Goal: Check status: Check status

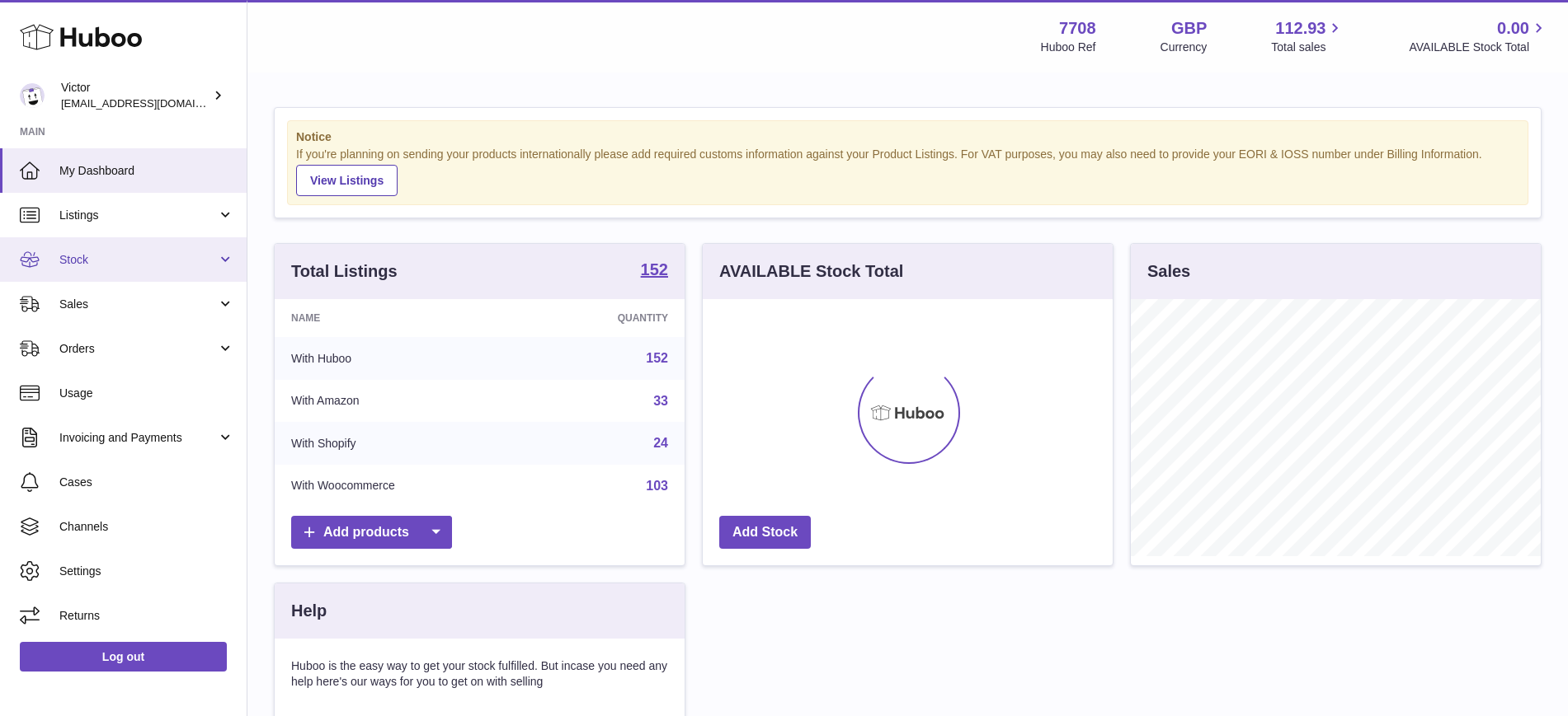
scroll to position [257, 410]
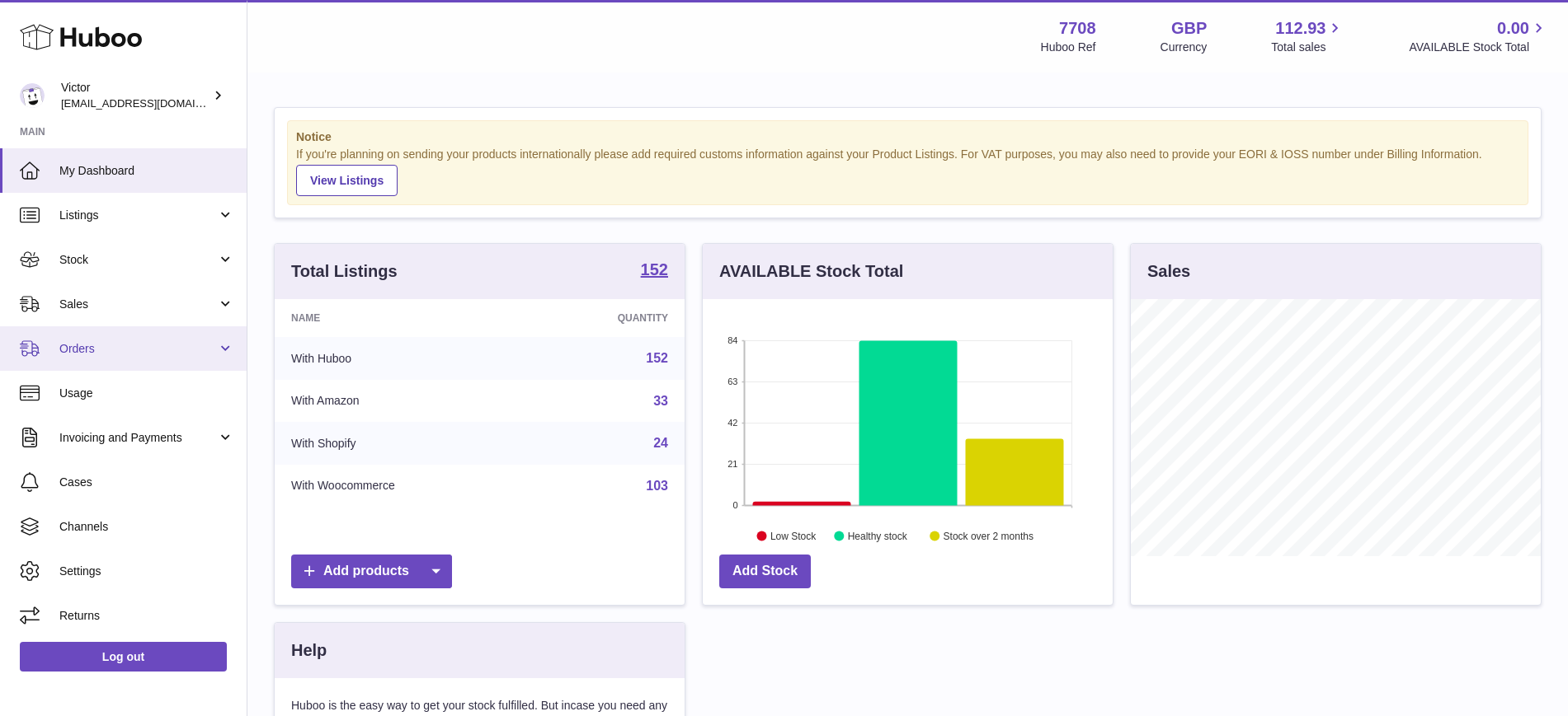
click at [113, 349] on span "Orders" at bounding box center [138, 348] width 158 height 16
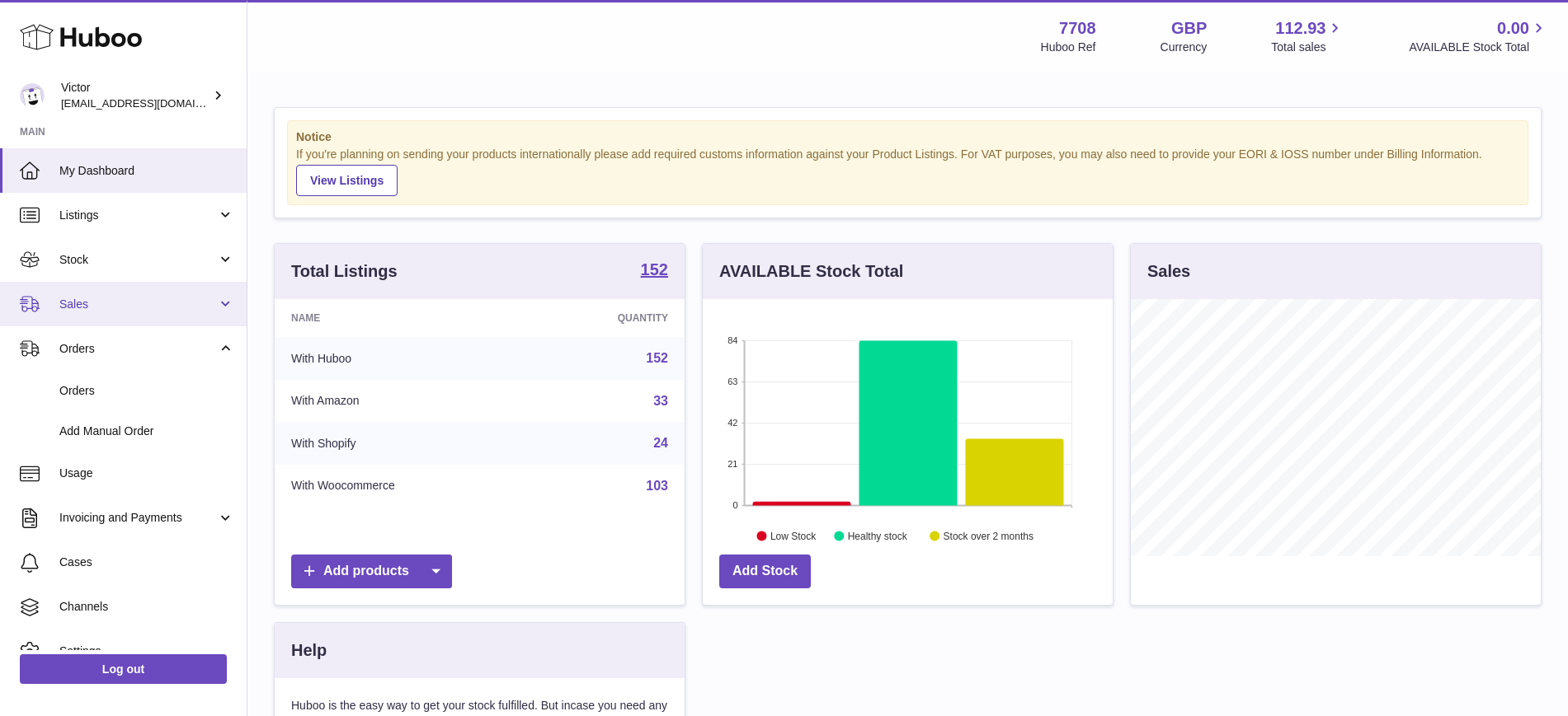
click at [110, 304] on span "Sales" at bounding box center [138, 304] width 158 height 16
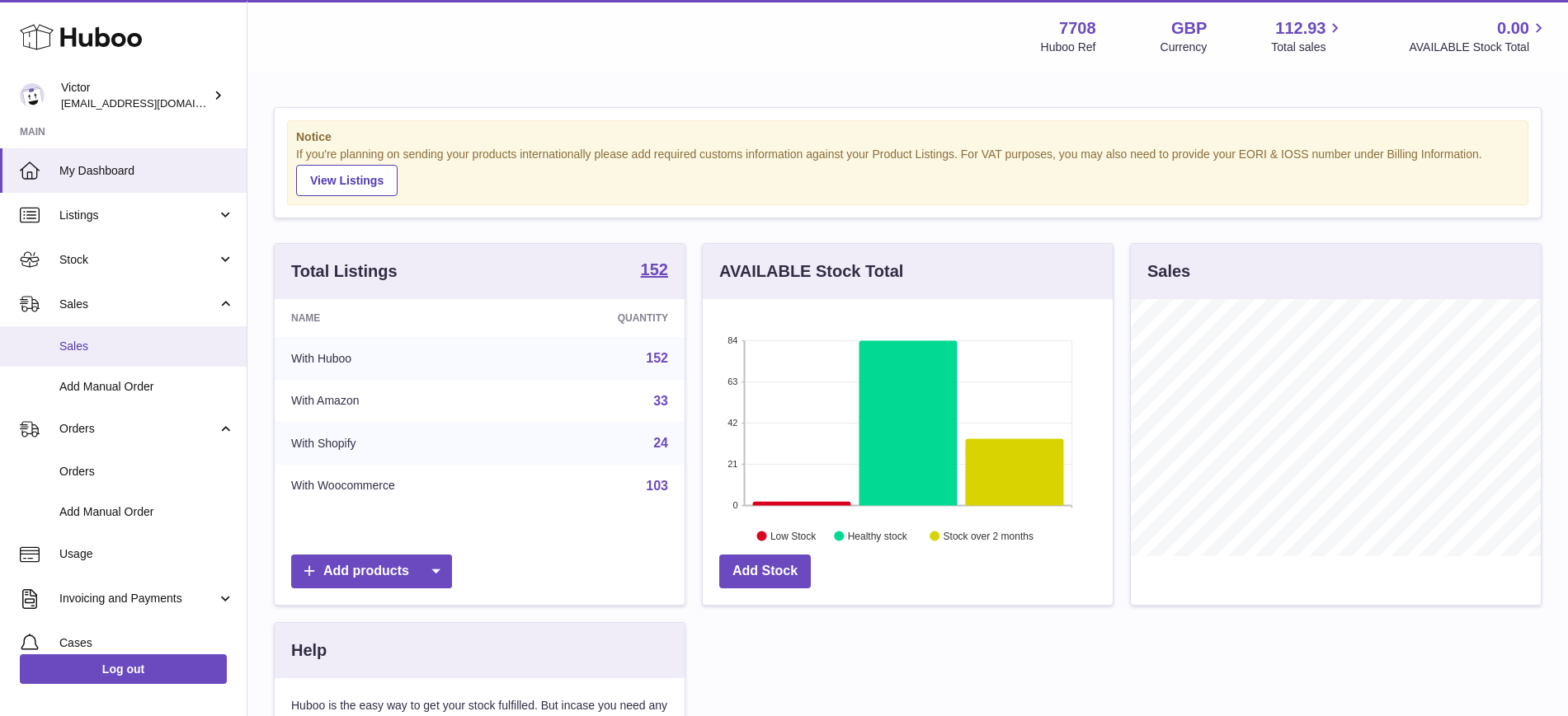
click at [128, 353] on span "Sales" at bounding box center [147, 346] width 175 height 16
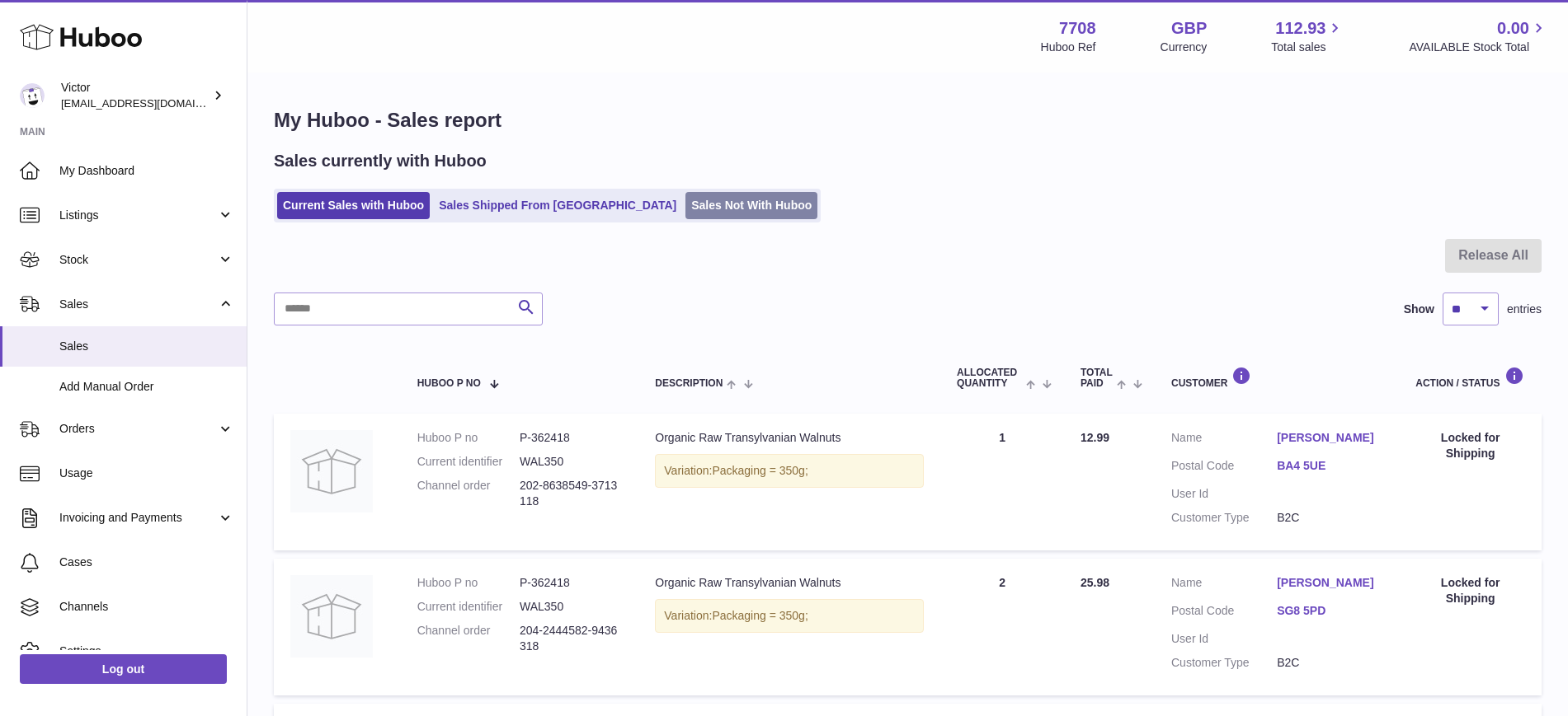
click at [695, 209] on link "Sales Not With Huboo" at bounding box center [751, 205] width 132 height 28
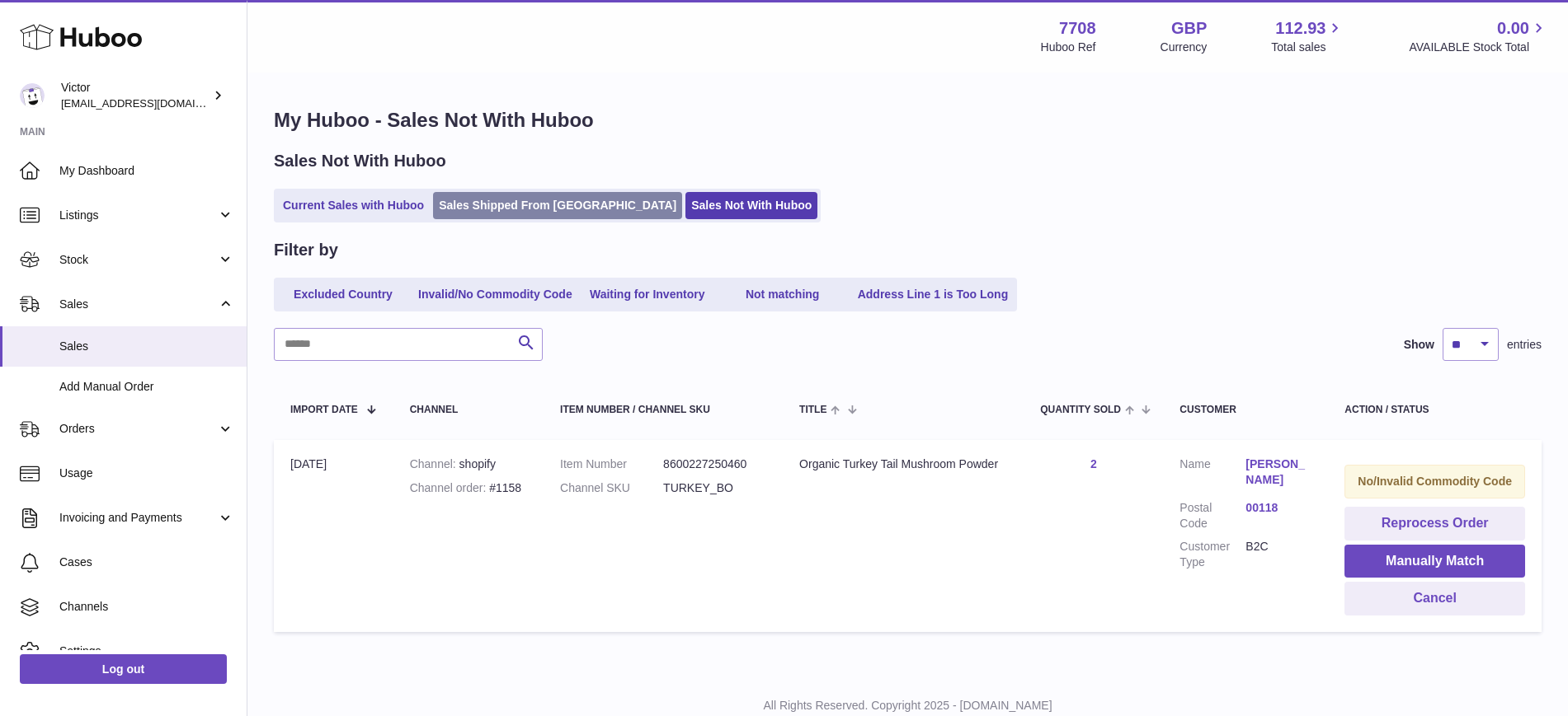
click at [535, 209] on link "Sales Shipped From [GEOGRAPHIC_DATA]" at bounding box center [557, 205] width 249 height 28
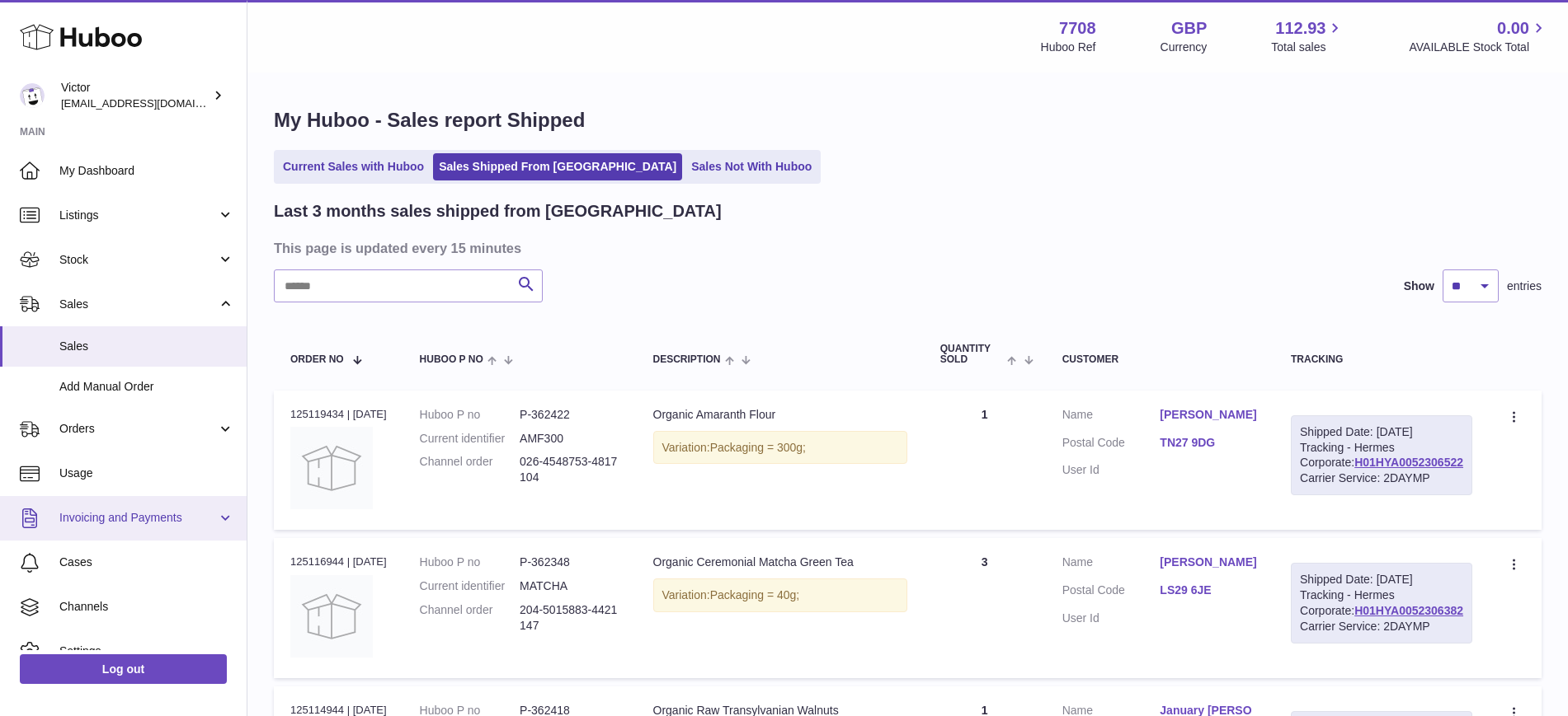
click at [103, 517] on span "Invoicing and Payments" at bounding box center [138, 518] width 158 height 16
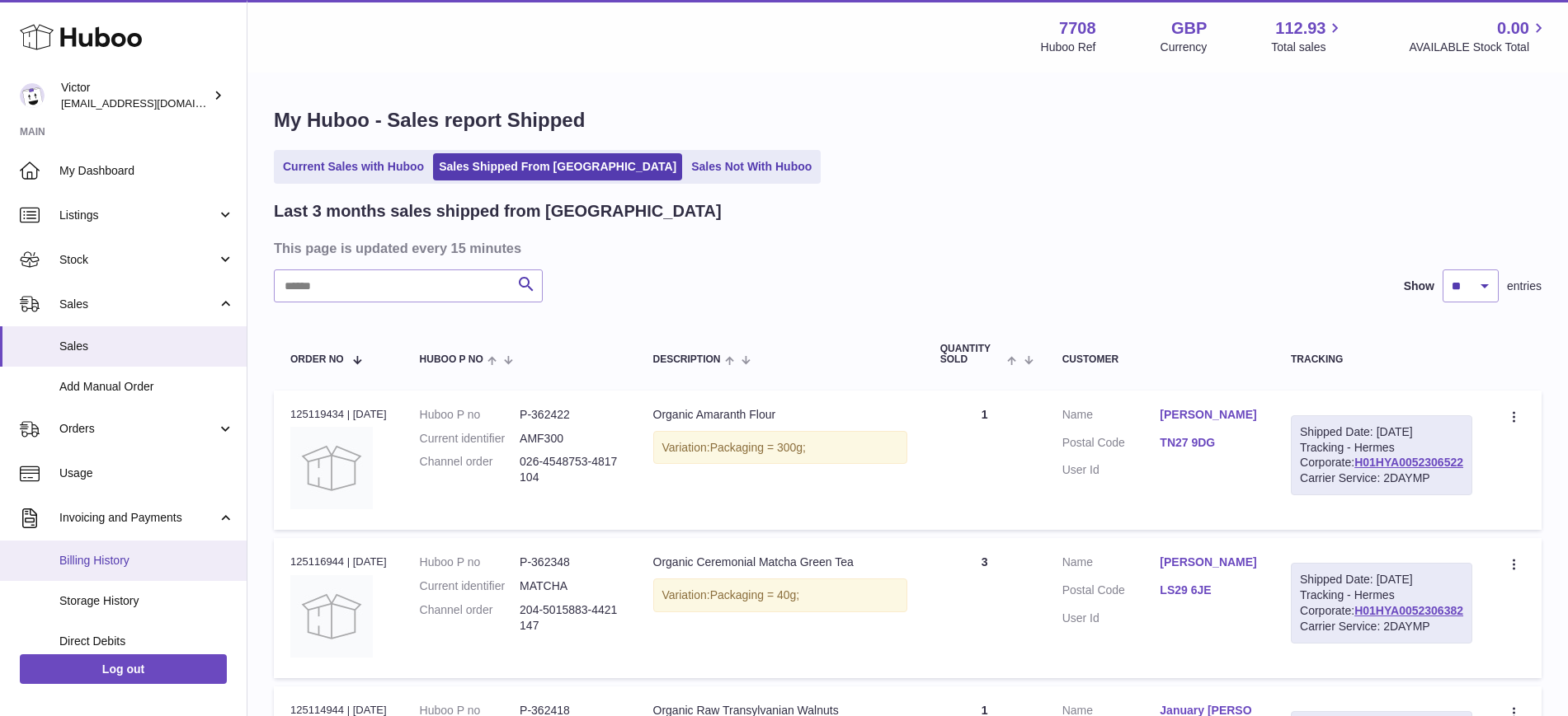
click at [99, 554] on span "Billing History" at bounding box center [147, 560] width 175 height 16
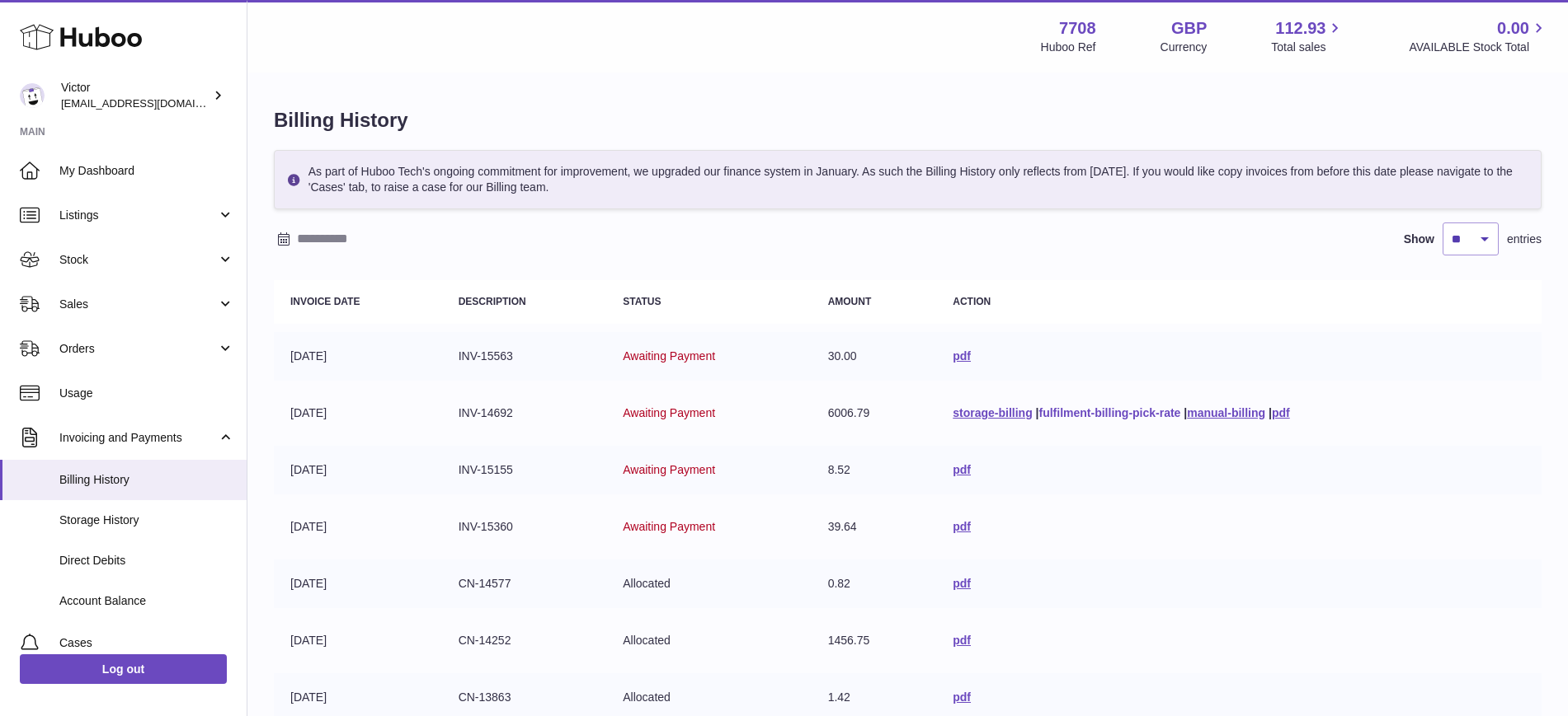
click at [1051, 409] on link "fulfilment-billing-pick-rate" at bounding box center [1110, 413] width 142 height 13
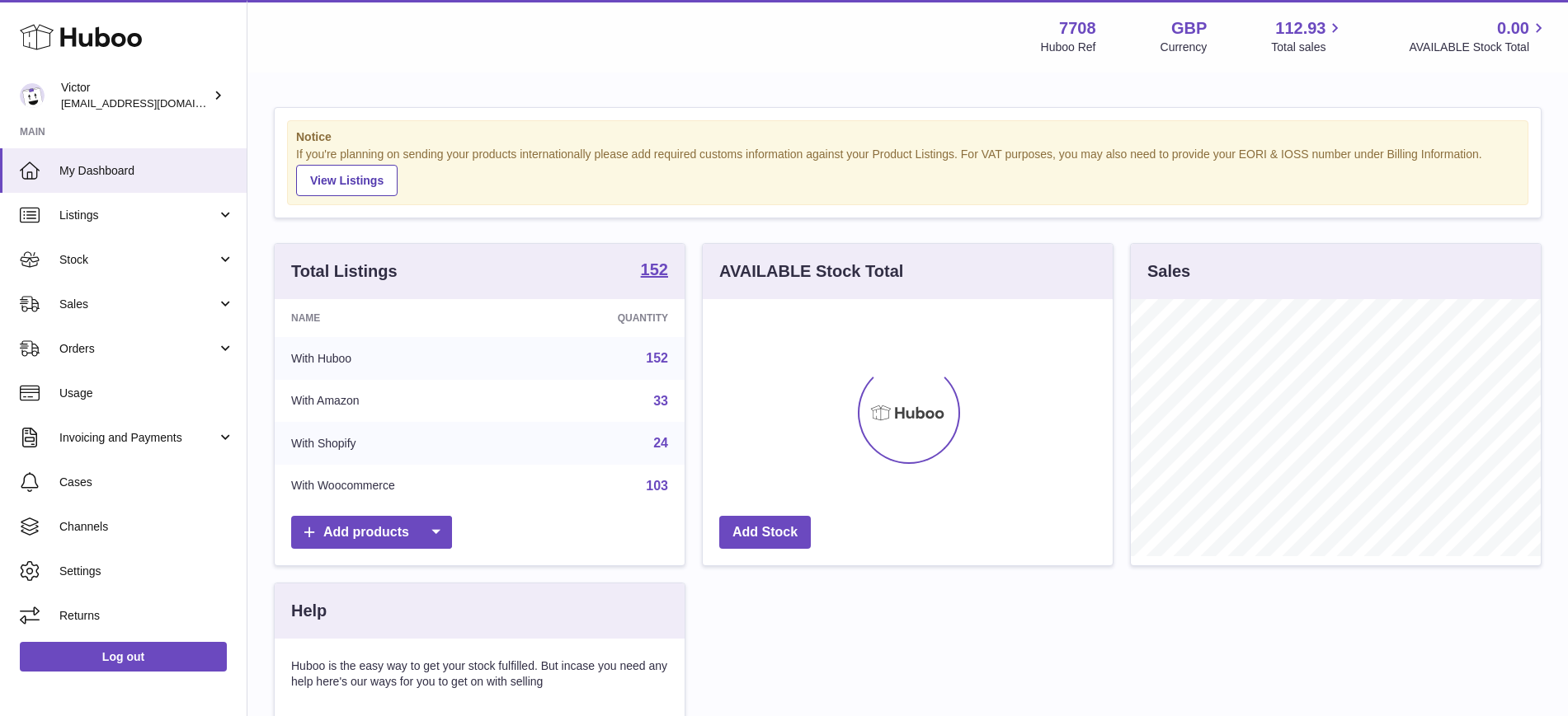
scroll to position [257, 410]
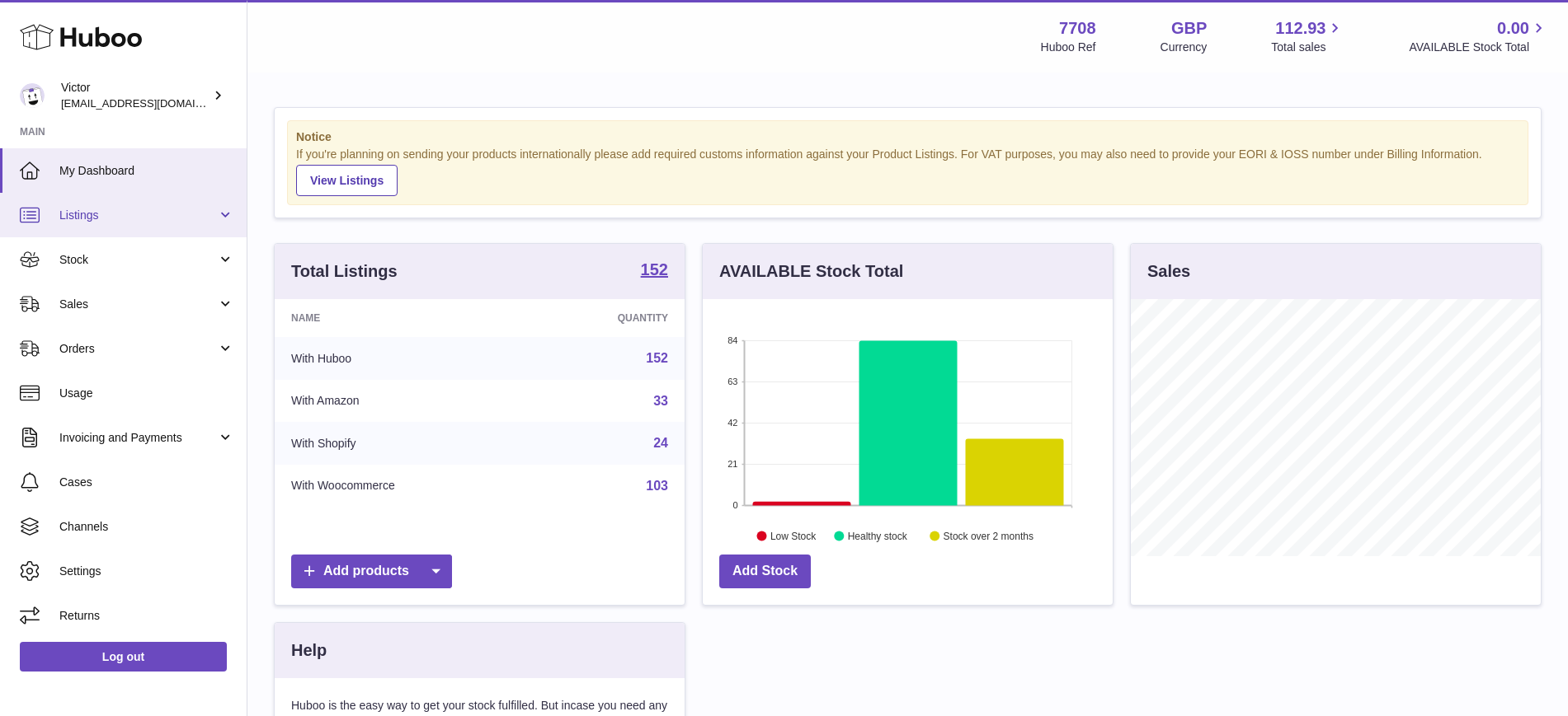
click at [91, 216] on span "Listings" at bounding box center [138, 215] width 158 height 16
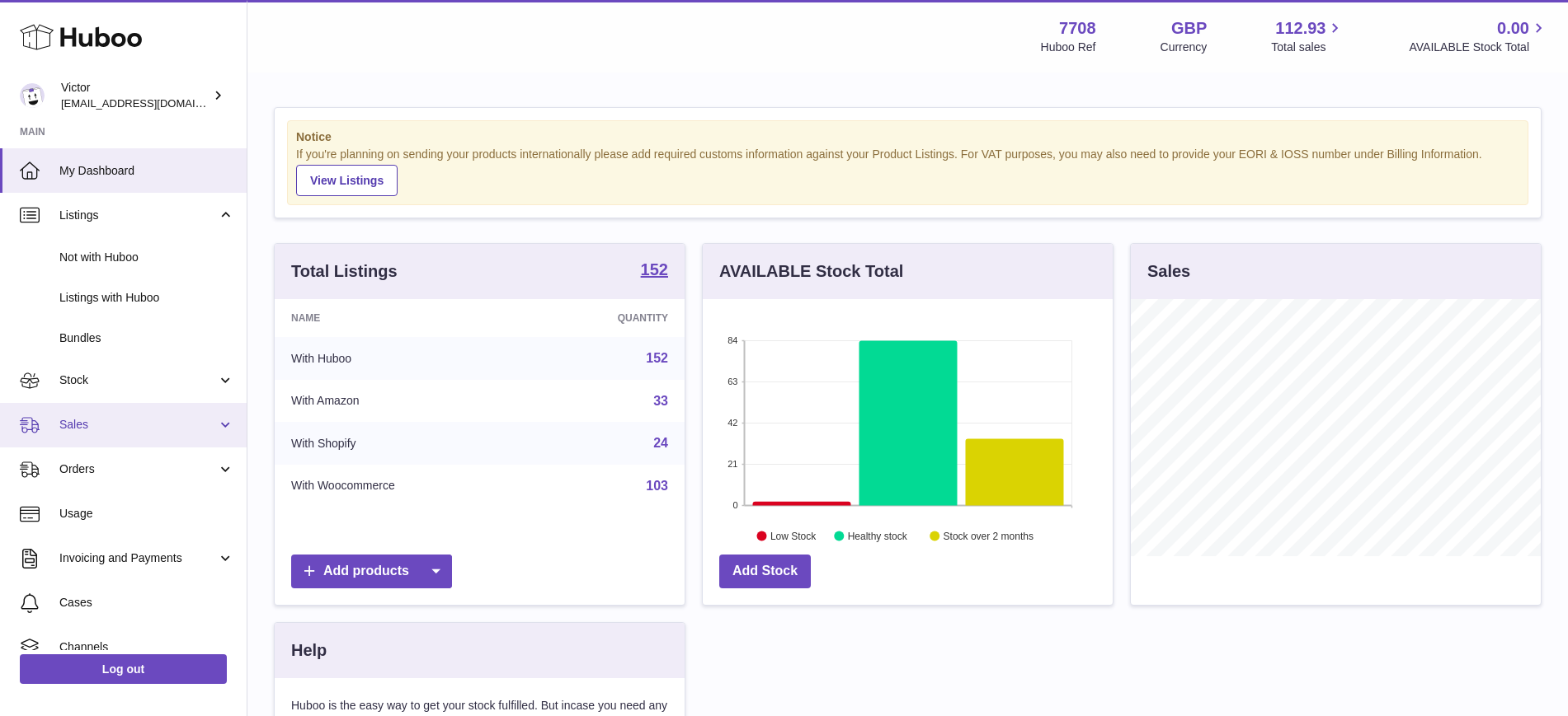
drag, startPoint x: 93, startPoint y: 427, endPoint x: 110, endPoint y: 432, distance: 17.7
click at [93, 428] on span "Sales" at bounding box center [138, 424] width 158 height 16
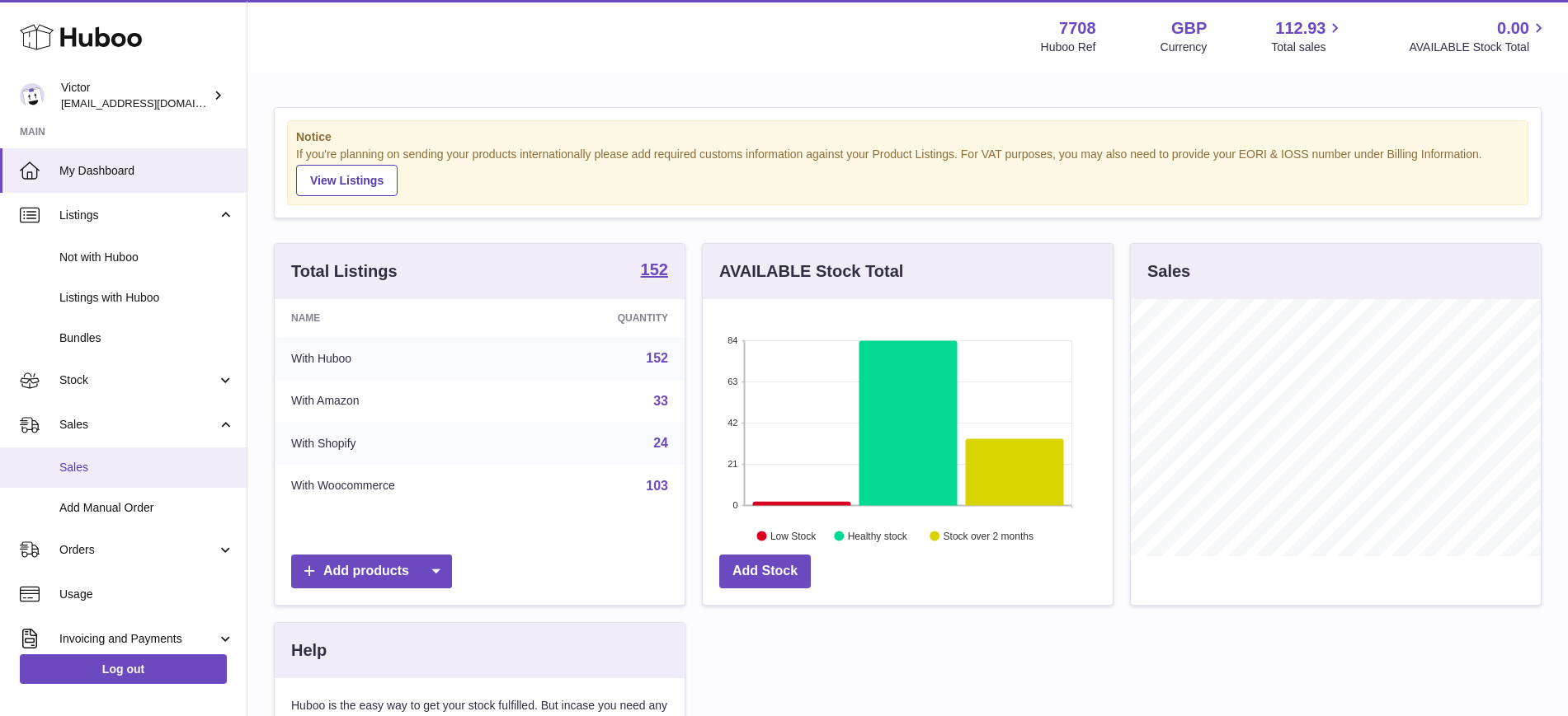
click at [109, 464] on span "Sales" at bounding box center [147, 468] width 175 height 16
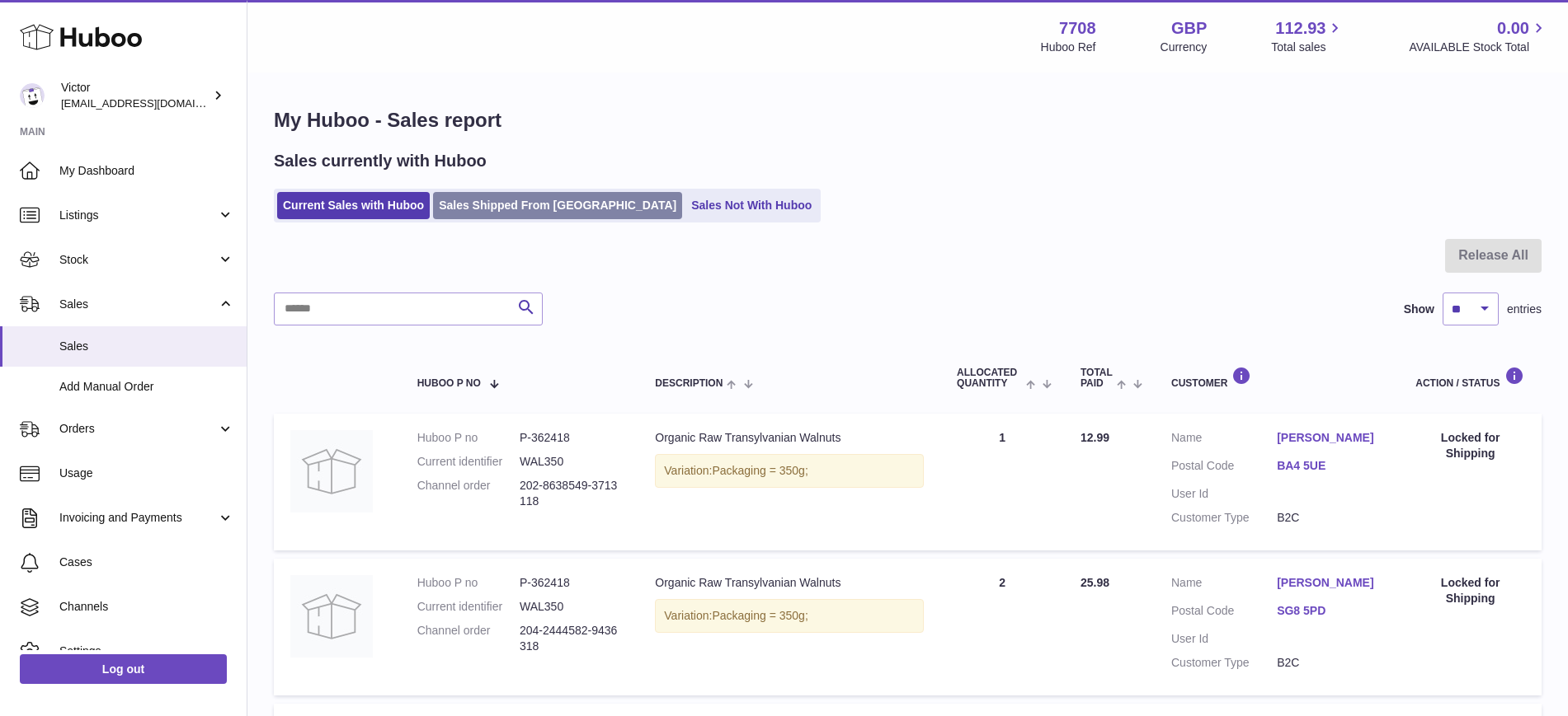
click at [483, 193] on link "Sales Shipped From [GEOGRAPHIC_DATA]" at bounding box center [557, 205] width 249 height 28
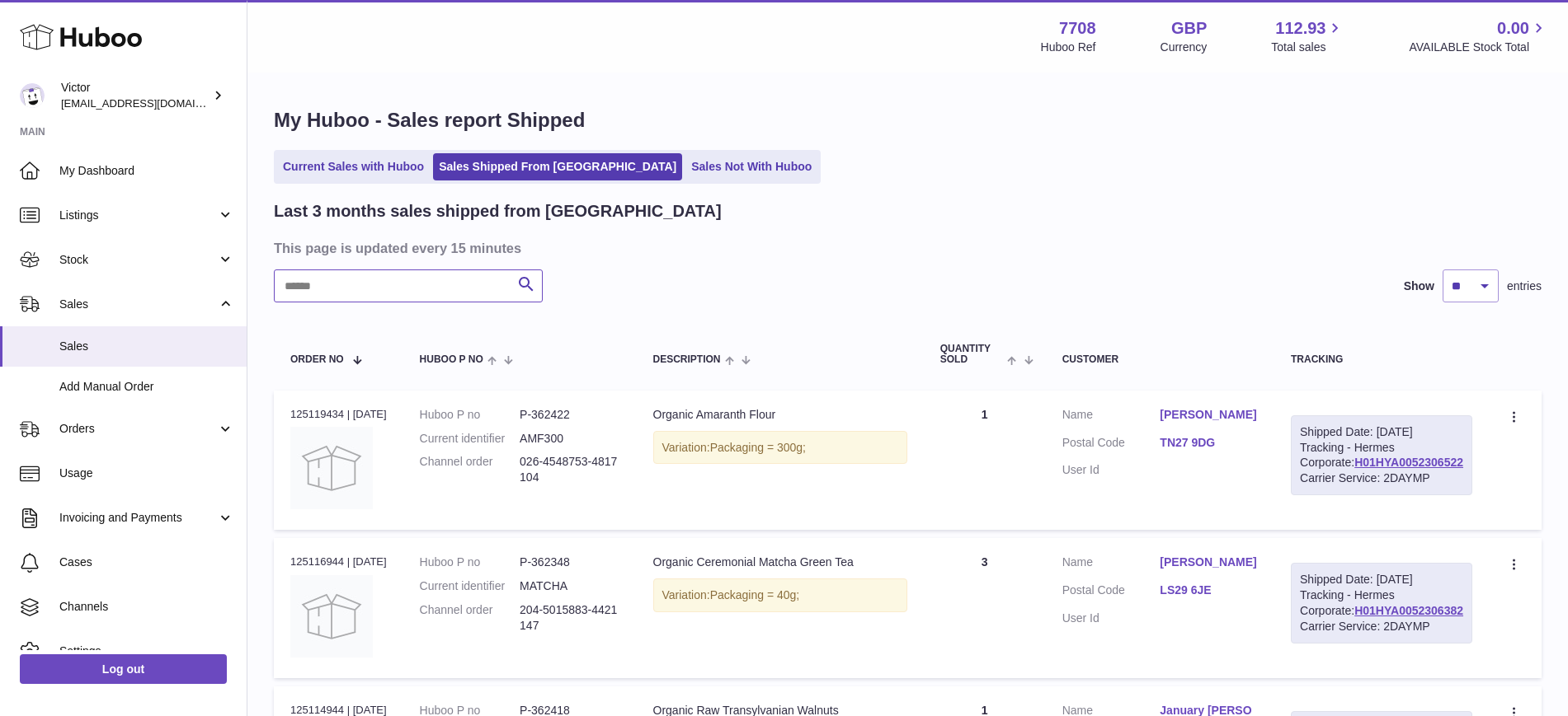
click at [401, 283] on input "text" at bounding box center [408, 286] width 269 height 33
paste input "*******"
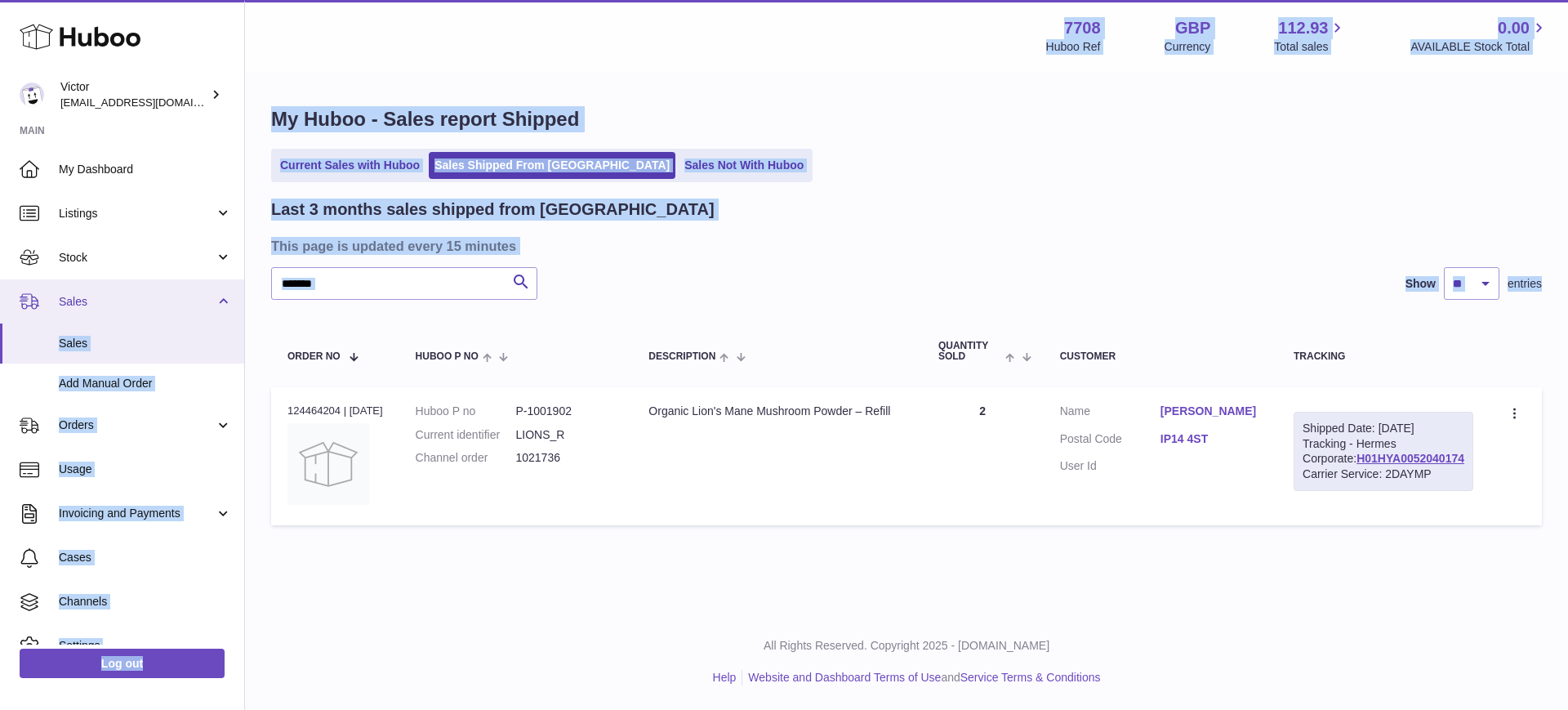
drag, startPoint x: 381, startPoint y: 303, endPoint x: 231, endPoint y: 279, distance: 151.9
click at [226, 279] on div "Huboo [PERSON_NAME] [EMAIL_ADDRESS][DOMAIN_NAME] Main My Dashboard Listings Not…" at bounding box center [784, 355] width 1568 height 710
click at [331, 279] on input "*******" at bounding box center [404, 284] width 266 height 33
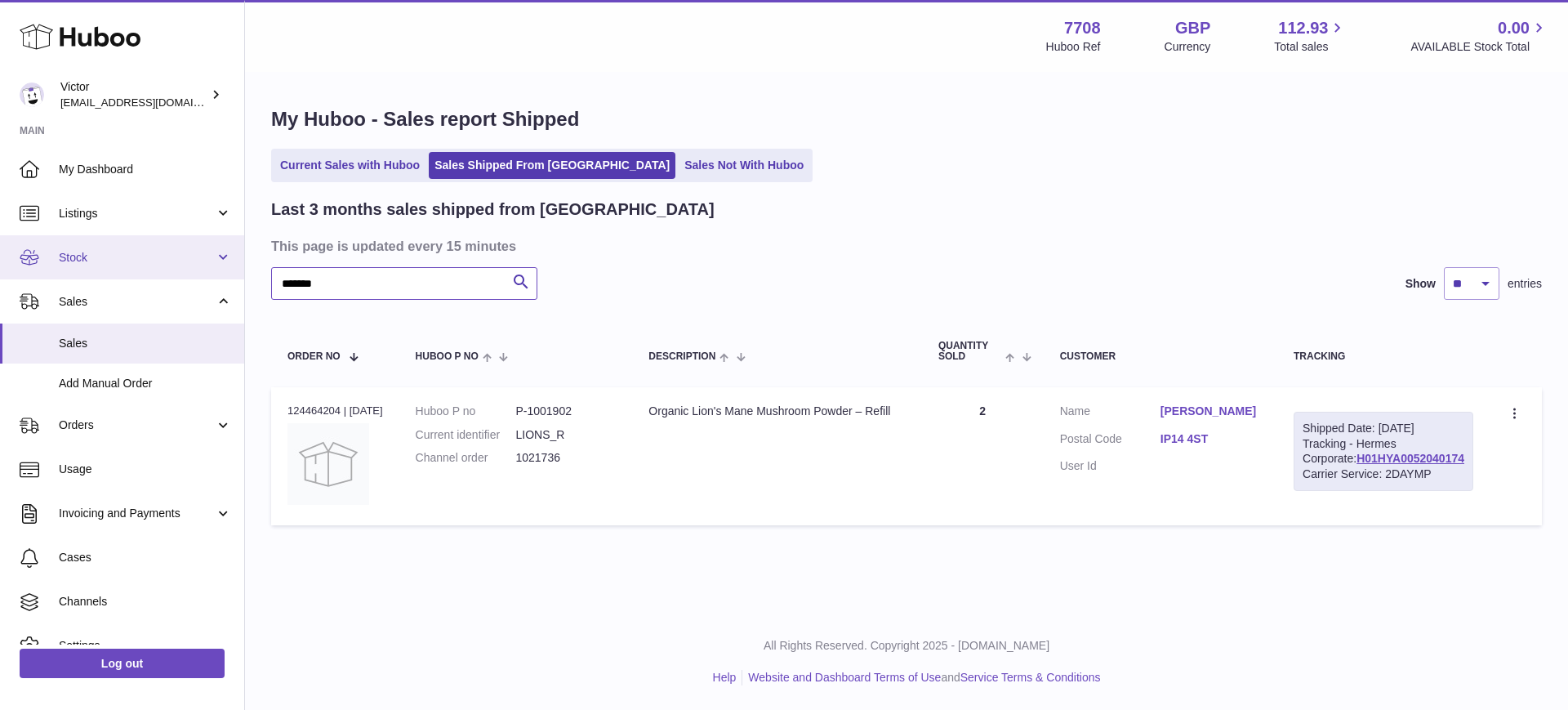
drag, startPoint x: 375, startPoint y: 283, endPoint x: 0, endPoint y: 276, distance: 375.1
click at [0, 276] on div "Huboo [PERSON_NAME] [EMAIL_ADDRESS][DOMAIN_NAME] Main My Dashboard Listings Not…" at bounding box center [784, 355] width 1568 height 710
paste input "text"
drag, startPoint x: 597, startPoint y: 409, endPoint x: 535, endPoint y: 408, distance: 62.0
click at [535, 408] on dd "P-1001902" at bounding box center [566, 411] width 101 height 16
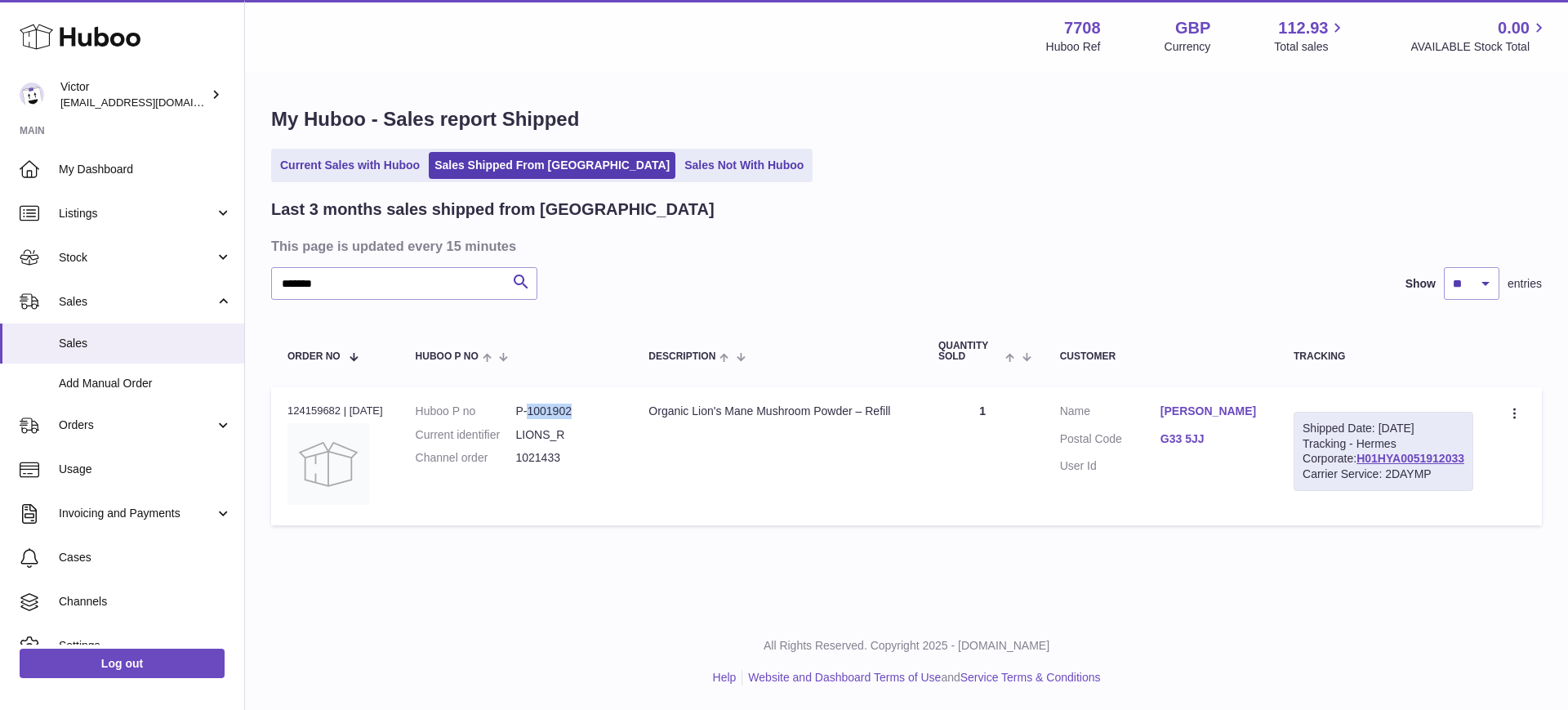
copy dd "1001902"
drag, startPoint x: 372, startPoint y: 289, endPoint x: 37, endPoint y: 189, distance: 349.6
click at [0, 202] on div "Huboo [PERSON_NAME] [EMAIL_ADDRESS][DOMAIN_NAME] Main My Dashboard Listings Not…" at bounding box center [784, 355] width 1568 height 710
paste input "text"
type input "*******"
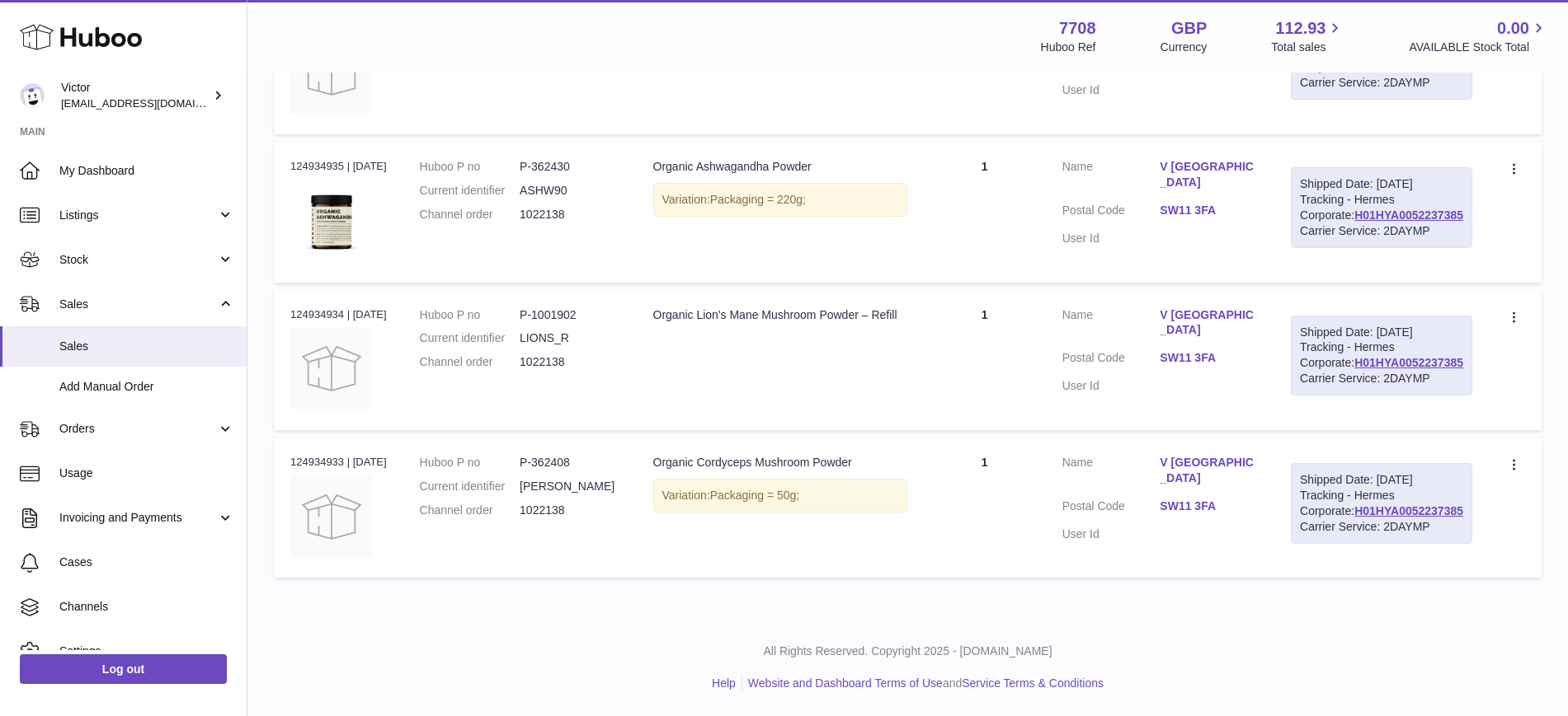
scroll to position [234, 0]
